Goal: Information Seeking & Learning: Compare options

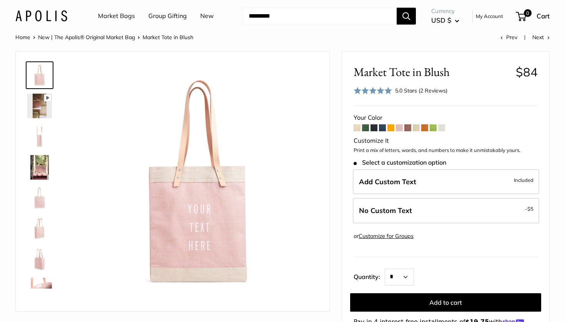
click at [376, 126] on span at bounding box center [373, 127] width 7 height 7
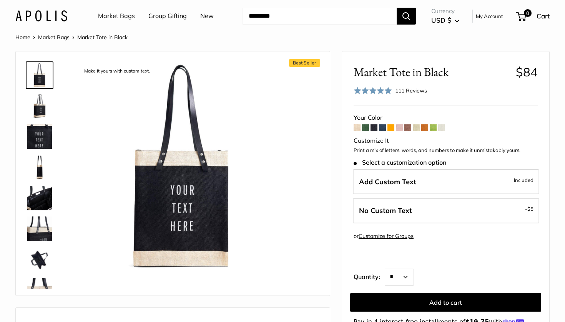
click at [41, 201] on img at bounding box center [39, 198] width 25 height 25
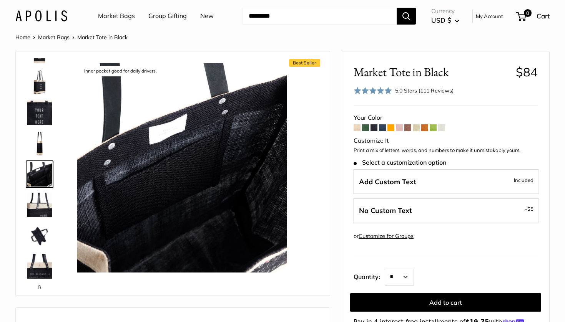
click at [58, 37] on link "Market Bags" at bounding box center [54, 37] width 32 height 7
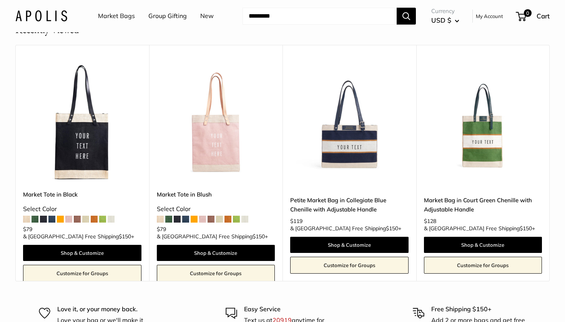
scroll to position [4630, 0]
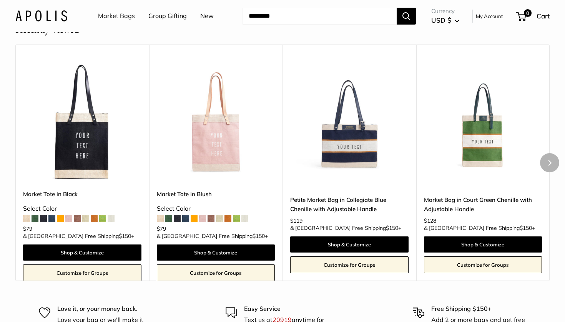
click at [0, 0] on img at bounding box center [0, 0] width 0 height 0
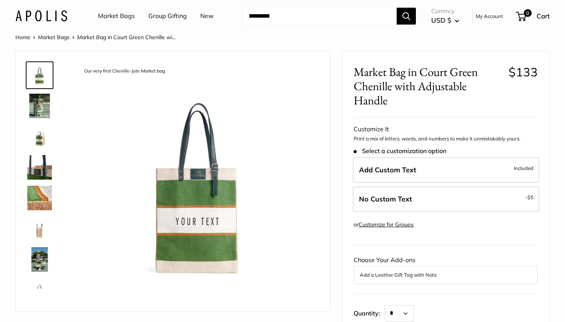
click at [42, 202] on img at bounding box center [39, 198] width 25 height 25
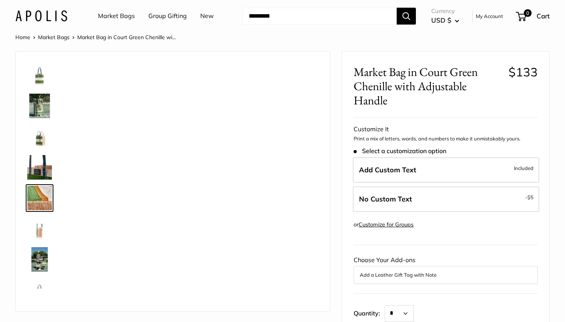
scroll to position [24, 0]
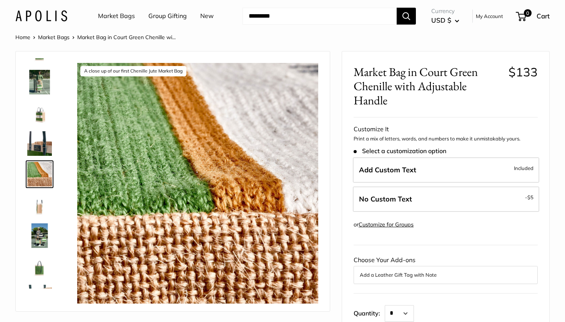
click at [37, 116] on img at bounding box center [39, 113] width 25 height 25
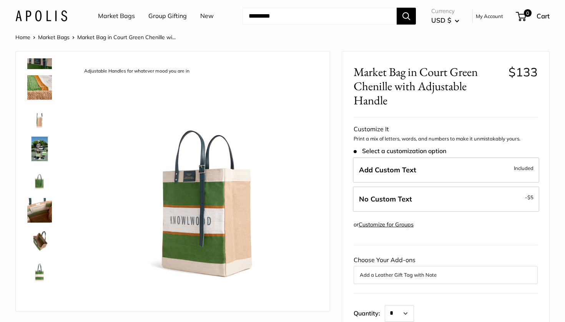
scroll to position [111, 0]
click at [42, 206] on img at bounding box center [39, 210] width 25 height 25
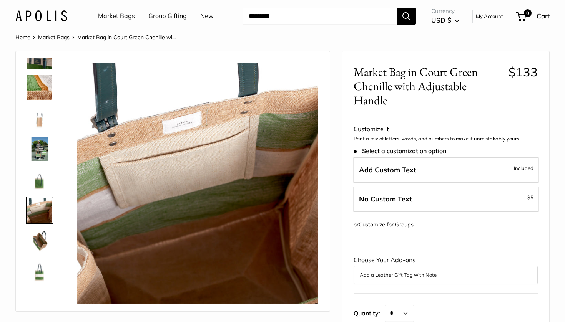
click at [41, 238] on img at bounding box center [39, 241] width 25 height 25
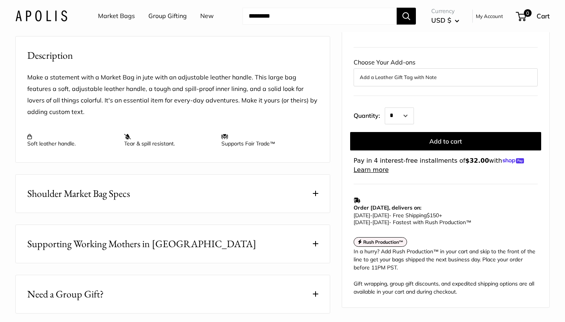
scroll to position [289, 0]
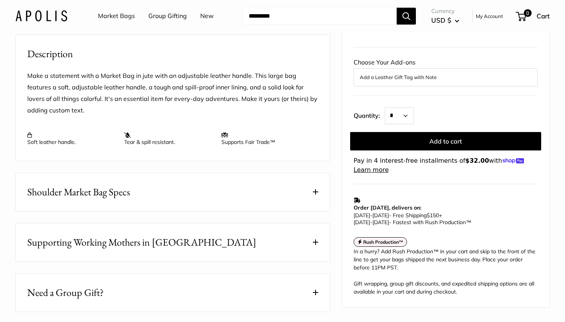
click at [209, 200] on button "Shoulder Market Bag Specs" at bounding box center [173, 192] width 314 height 38
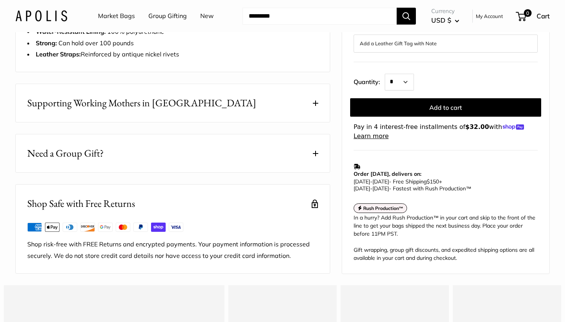
scroll to position [498, 0]
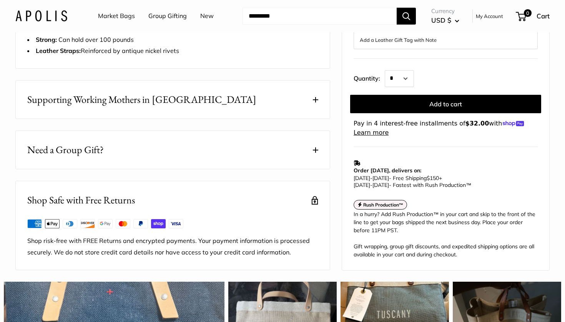
click at [211, 169] on button "Need a Group Gift?" at bounding box center [173, 150] width 314 height 38
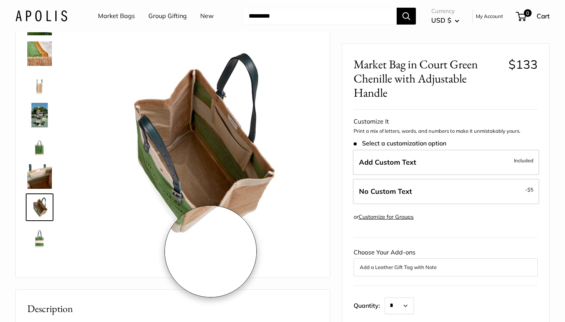
scroll to position [33, 0]
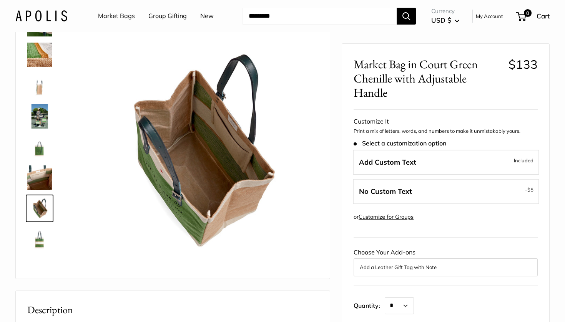
click at [33, 177] on img at bounding box center [39, 178] width 25 height 25
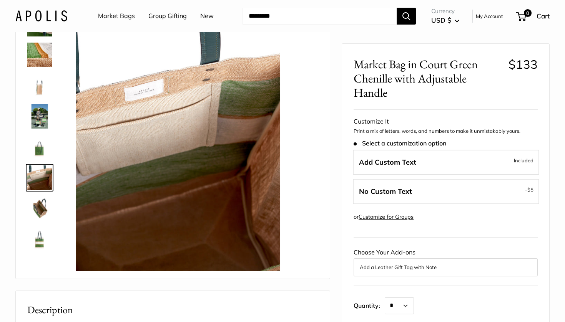
click at [38, 156] on img at bounding box center [39, 147] width 25 height 25
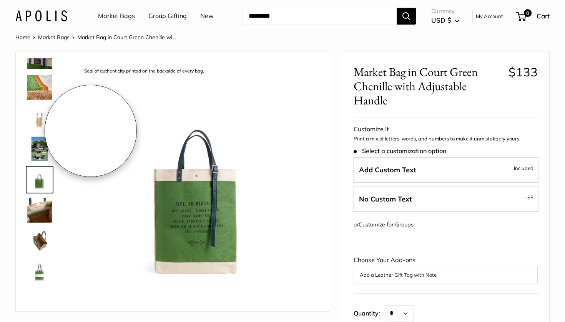
scroll to position [0, 0]
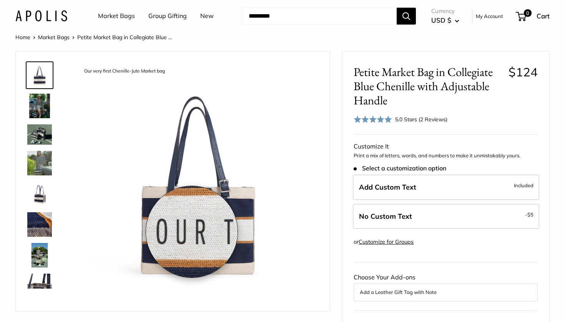
click at [192, 232] on img at bounding box center [197, 183] width 241 height 241
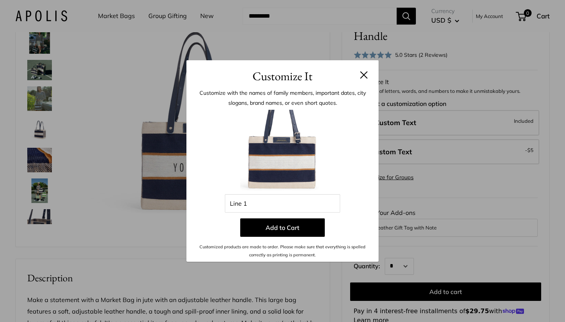
click at [38, 162] on div "Customize It Customize with the names of family members, important dates, city …" at bounding box center [282, 161] width 565 height 322
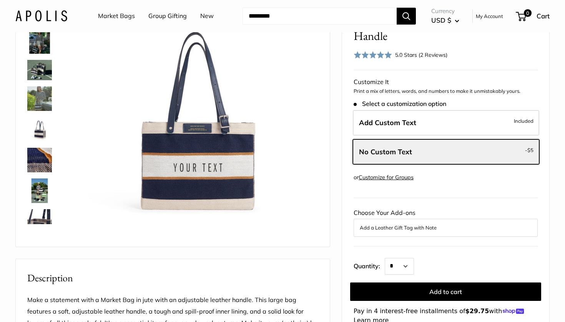
click at [38, 163] on img at bounding box center [39, 160] width 25 height 25
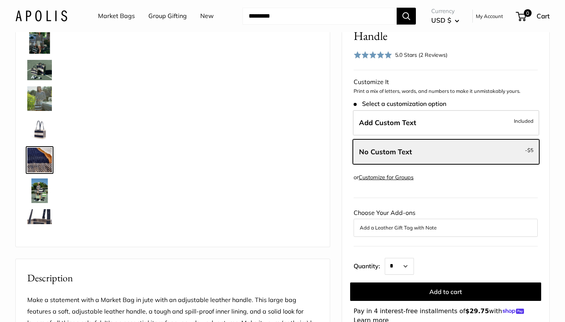
scroll to position [50, 0]
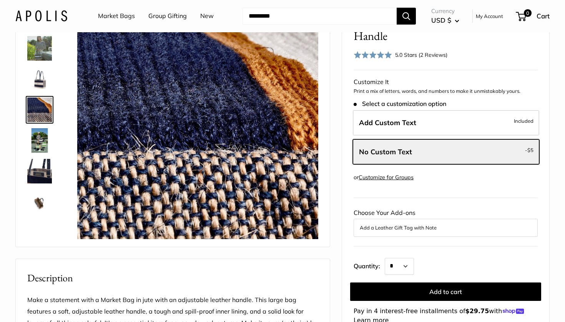
click at [38, 174] on img at bounding box center [39, 171] width 25 height 25
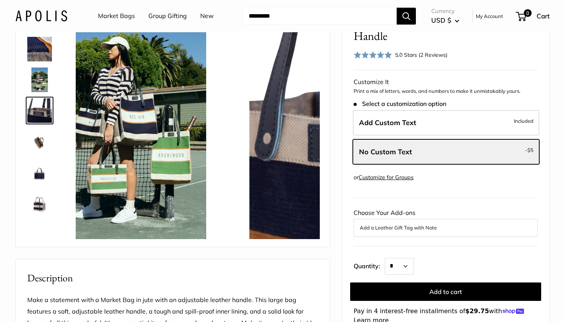
scroll to position [112, 0]
